Goal: Obtain resource: Obtain resource

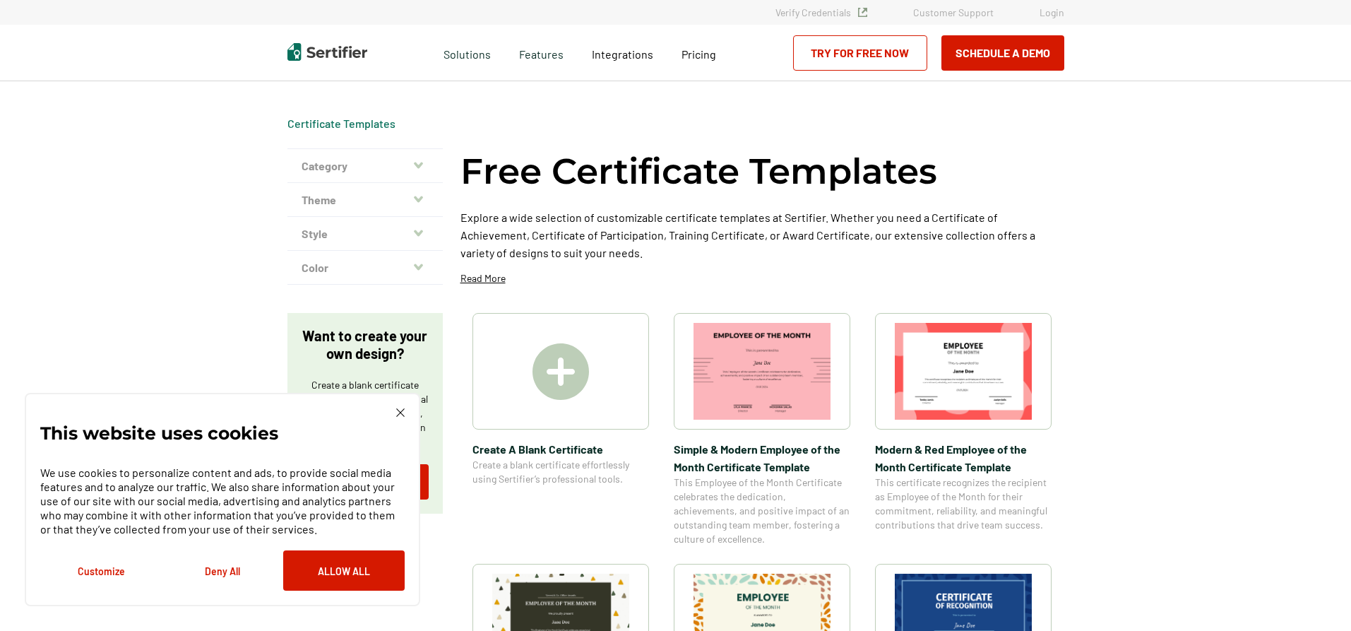
click at [961, 466] on span "Modern & Red Employee of the Month Certificate Template" at bounding box center [963, 457] width 177 height 35
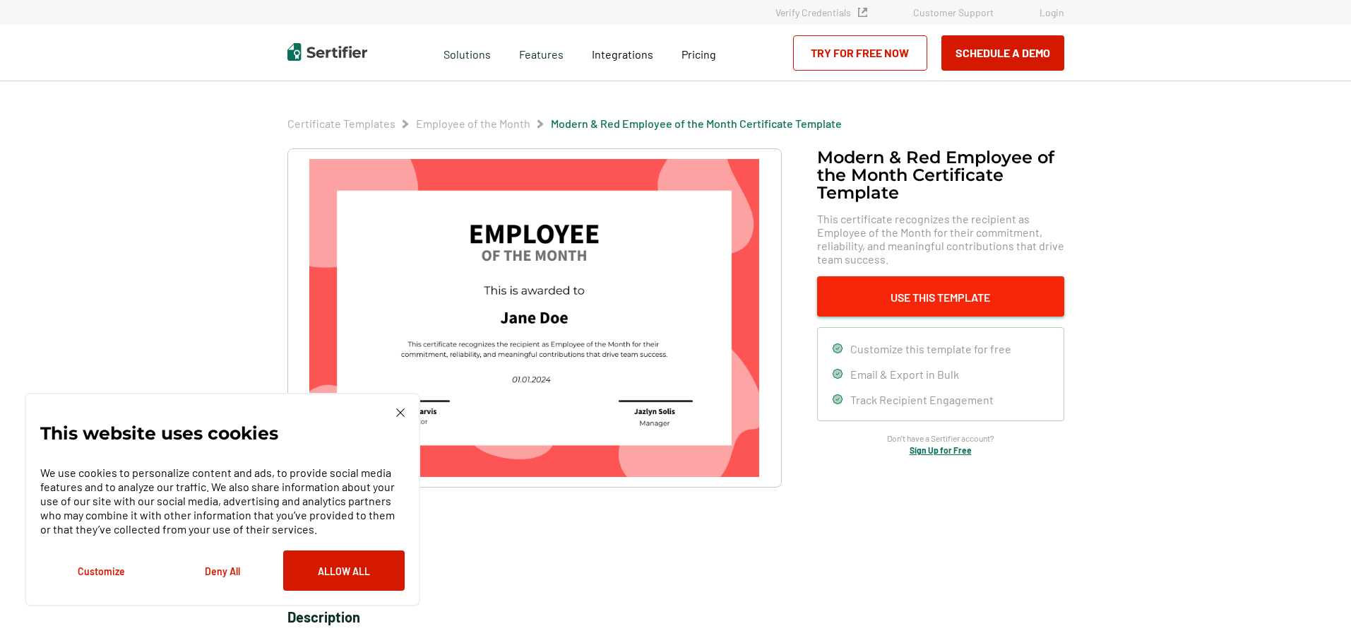
click at [911, 298] on button "Use This Template" at bounding box center [940, 296] width 247 height 40
